Goal: Find contact information: Find contact information

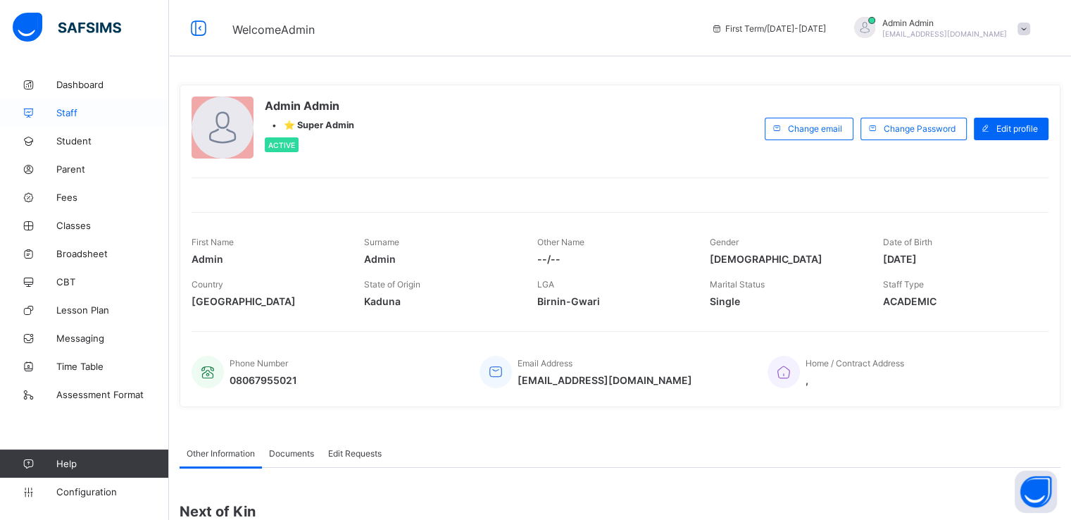
click at [68, 111] on span "Staff" at bounding box center [112, 112] width 113 height 11
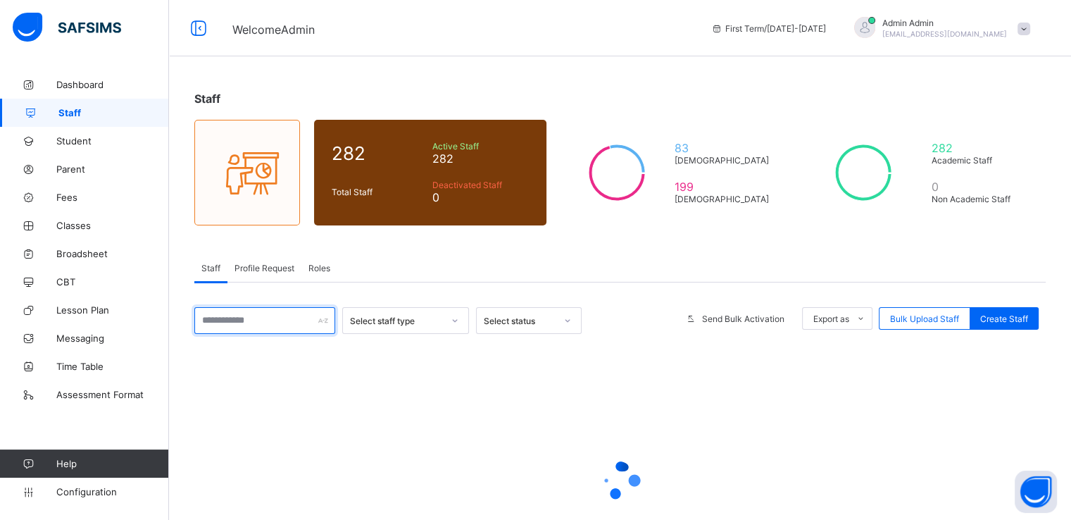
click at [259, 315] on input "text" at bounding box center [264, 320] width 141 height 27
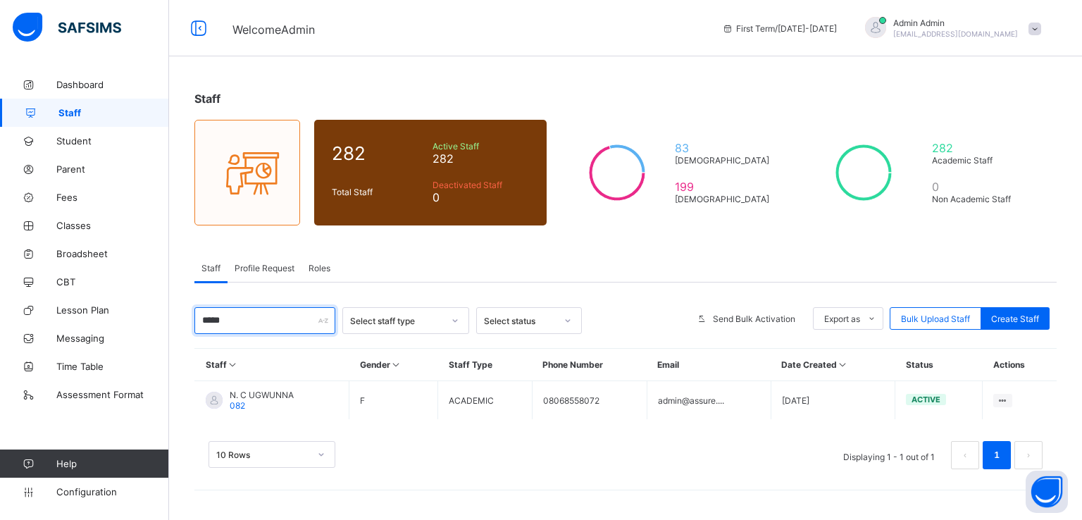
type input "*****"
click at [454, 262] on div "Staff Profile Request Roles" at bounding box center [625, 268] width 862 height 29
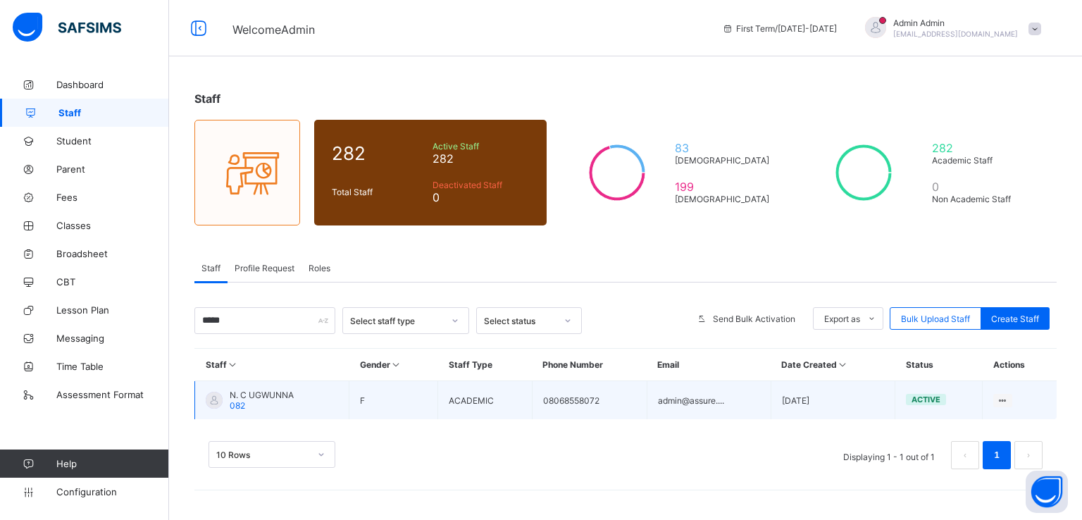
click at [276, 392] on span "N. C UGWUNNA" at bounding box center [262, 394] width 64 height 11
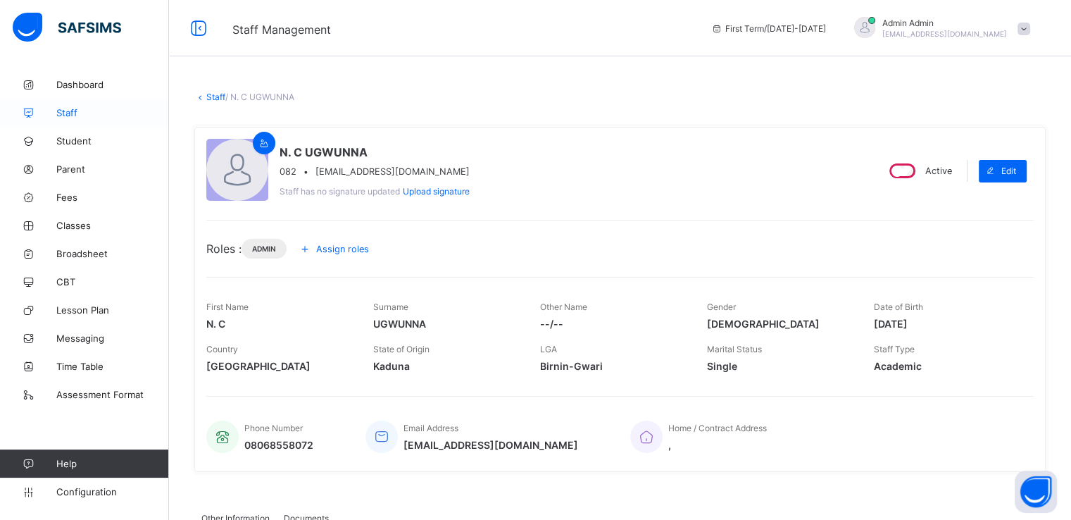
click at [66, 111] on span "Staff" at bounding box center [112, 112] width 113 height 11
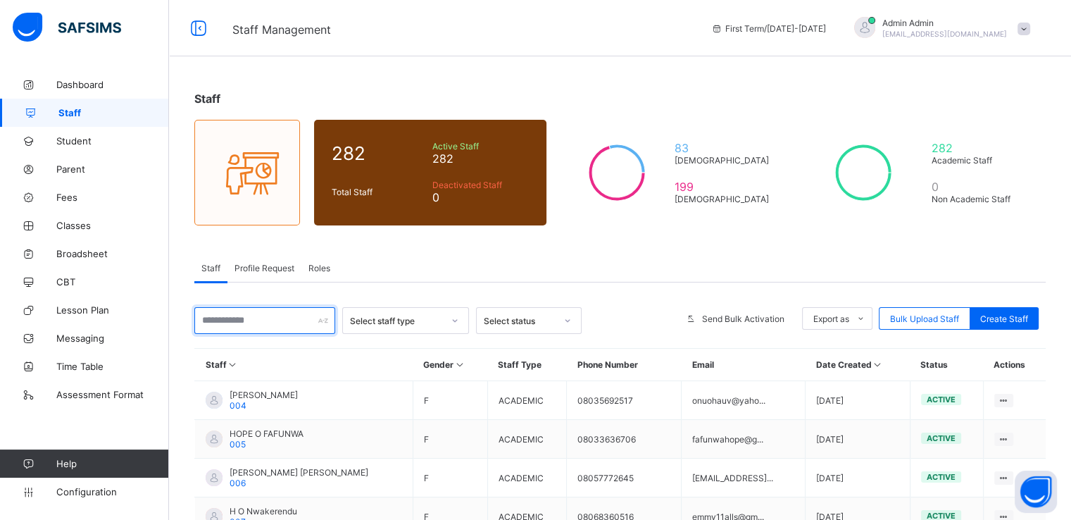
click at [261, 320] on input "text" at bounding box center [264, 320] width 141 height 27
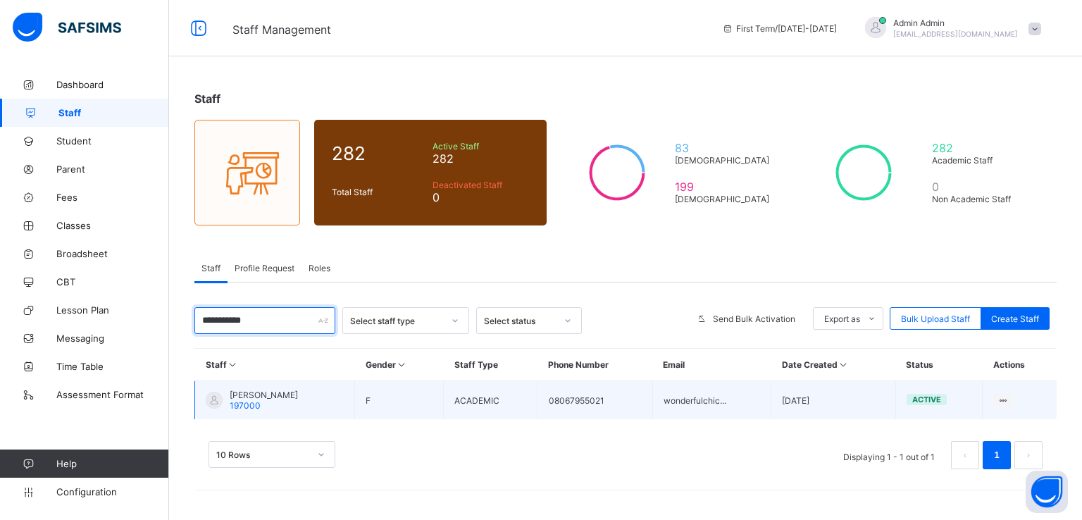
type input "**********"
click at [262, 393] on span "Adamu Adamu" at bounding box center [264, 394] width 68 height 11
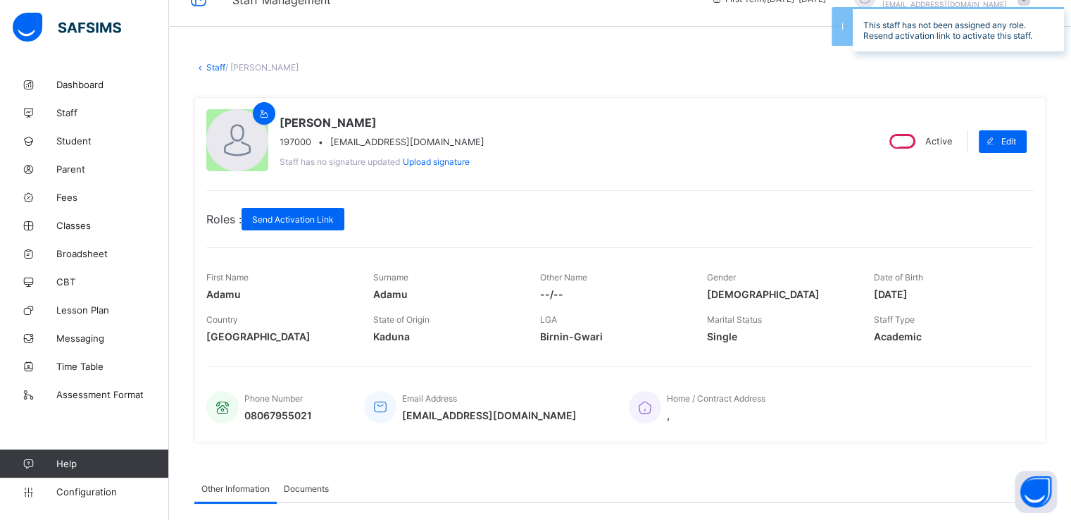
scroll to position [31, 0]
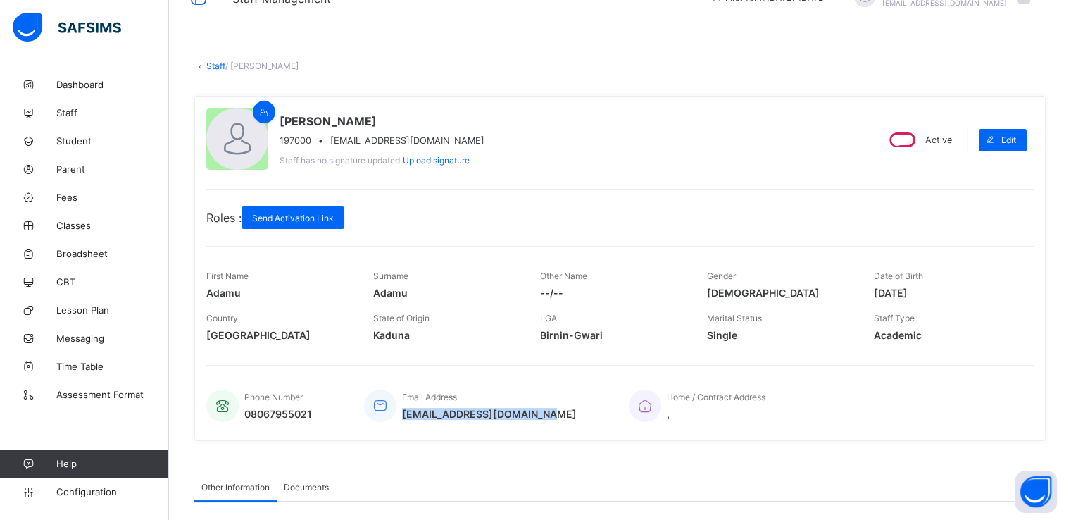
drag, startPoint x: 406, startPoint y: 413, endPoint x: 546, endPoint y: 413, distance: 140.2
click at [546, 413] on div "Phone Number 08067955021 Email Address wonderfulchichi@gmail.com Home / Contrac…" at bounding box center [620, 405] width 828 height 46
copy span "wonderfulchichi@gmail.com"
